Goal: Transaction & Acquisition: Purchase product/service

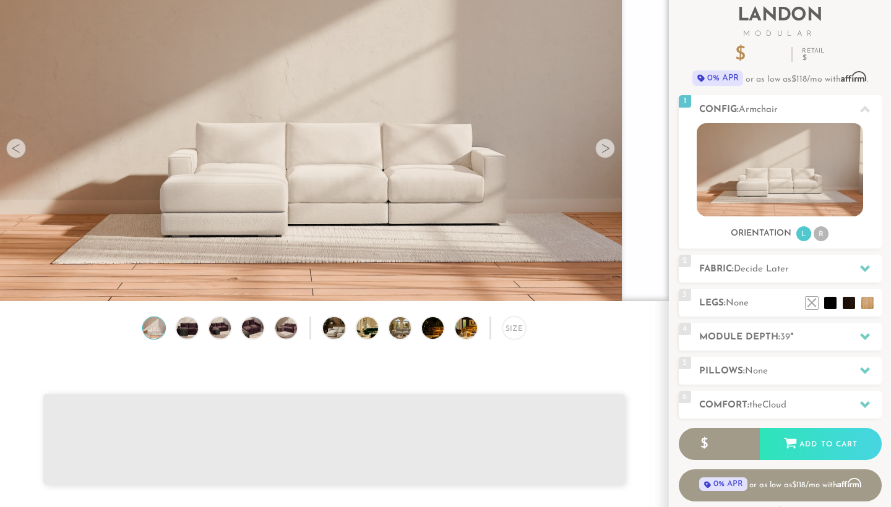
scroll to position [87, 0]
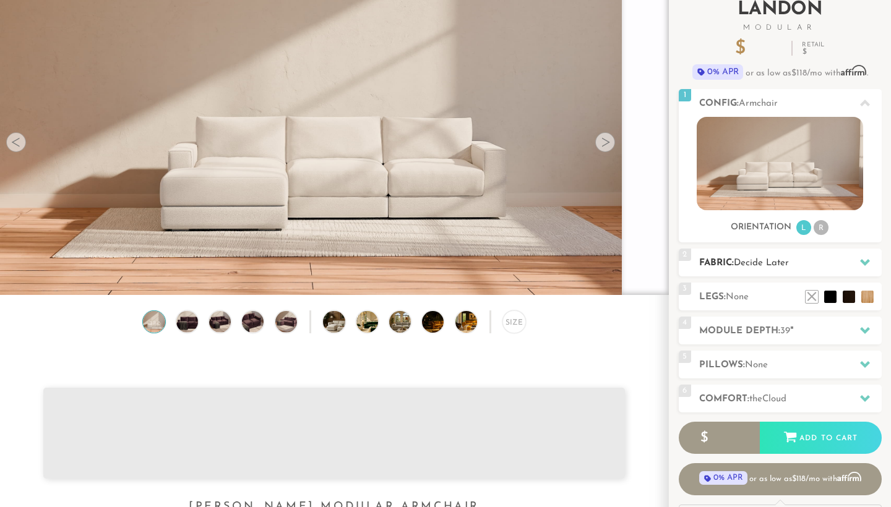
click at [757, 264] on span "Decide Later" at bounding box center [761, 263] width 55 height 9
click at [758, 333] on h2 "Module Depth: 39 "" at bounding box center [790, 331] width 183 height 14
click at [723, 364] on h2 "Pillows: None" at bounding box center [790, 365] width 183 height 14
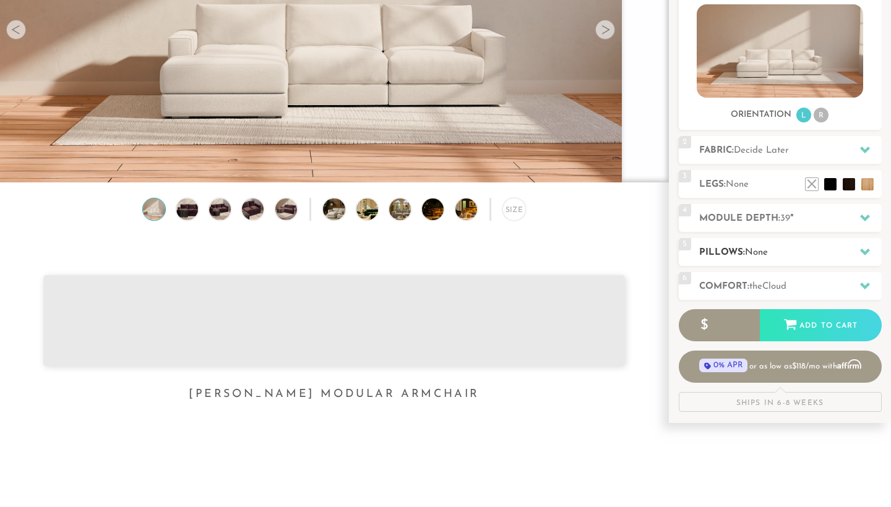
scroll to position [202, 0]
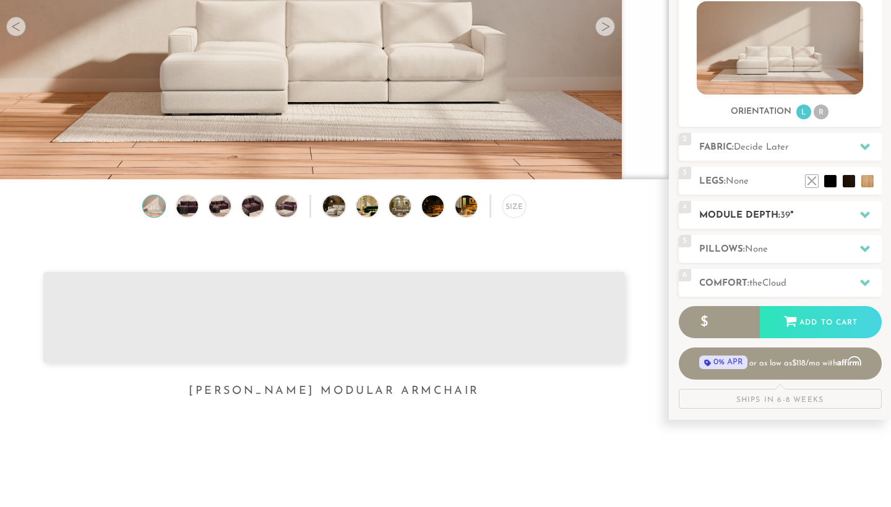
click at [760, 219] on h2 "Module Depth: 39 "" at bounding box center [790, 216] width 183 height 14
click at [863, 210] on div at bounding box center [865, 214] width 26 height 25
click at [764, 209] on h2 "Module Depth: 39 "" at bounding box center [790, 216] width 183 height 14
click at [796, 220] on h2 "Module Depth: 39 "" at bounding box center [790, 216] width 183 height 14
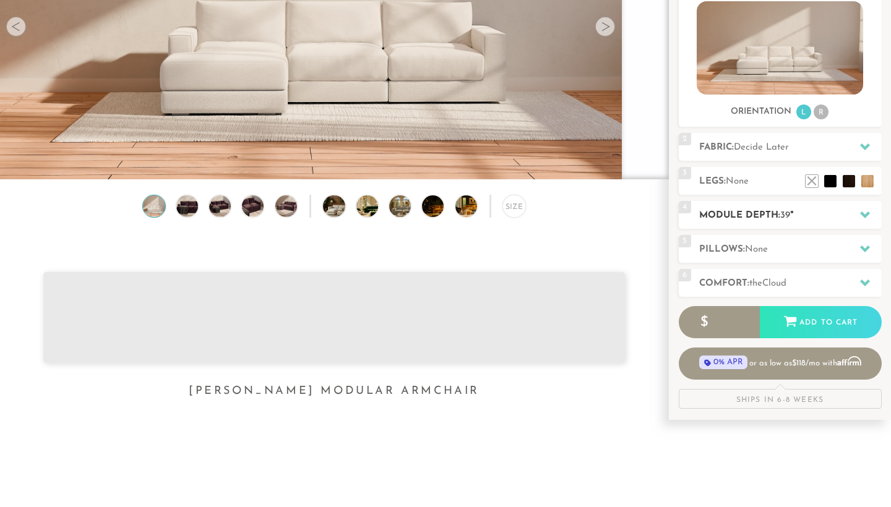
click at [860, 217] on icon at bounding box center [865, 215] width 10 height 10
click at [832, 209] on h2 "Module Depth: 39 "" at bounding box center [790, 216] width 183 height 14
click at [862, 212] on icon at bounding box center [865, 215] width 10 height 10
click at [796, 149] on h2 "Fabric: Decide Later" at bounding box center [790, 147] width 183 height 14
click at [751, 181] on h2 "Legs: None" at bounding box center [790, 182] width 183 height 14
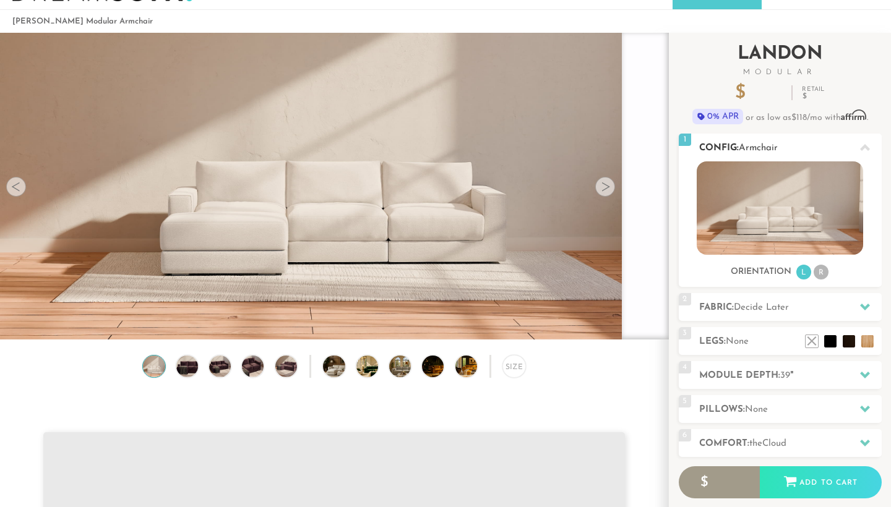
scroll to position [44, 0]
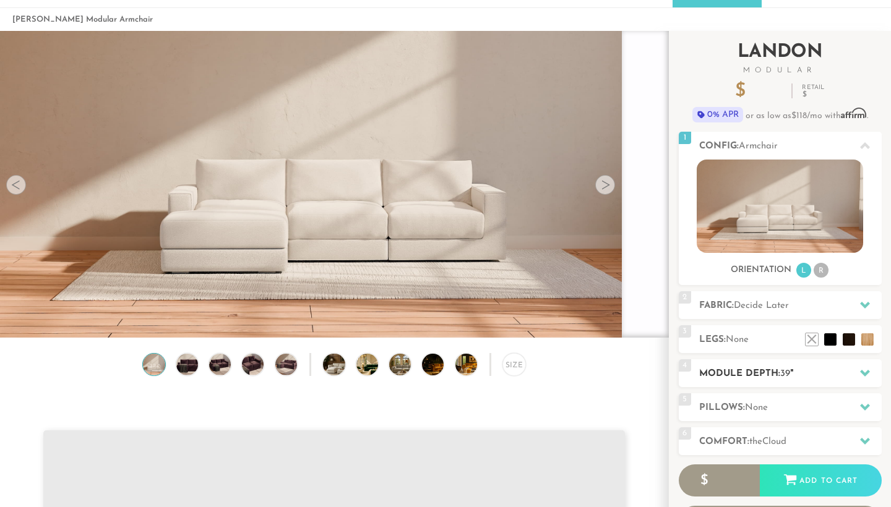
click at [695, 365] on div "4 Module Depth: 39 "" at bounding box center [780, 374] width 203 height 28
click at [858, 376] on div at bounding box center [865, 373] width 26 height 25
click at [869, 372] on icon at bounding box center [865, 373] width 10 height 10
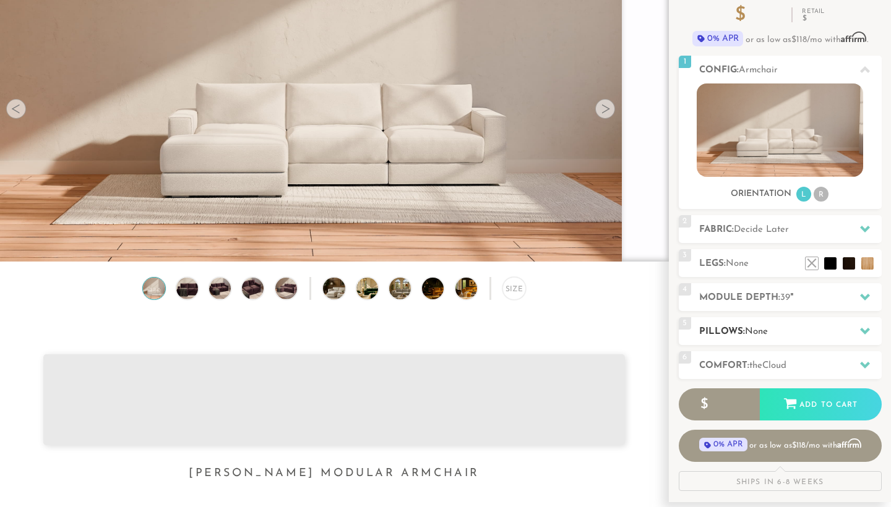
scroll to position [125, 0]
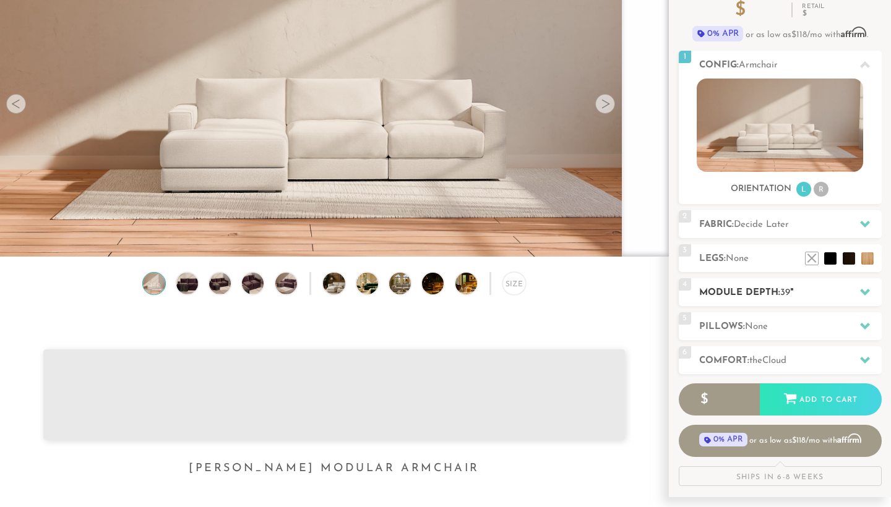
click at [866, 290] on icon at bounding box center [865, 292] width 10 height 10
click at [829, 290] on h2 "Module Depth: 39 "" at bounding box center [790, 293] width 183 height 14
